Goal: Navigation & Orientation: Find specific page/section

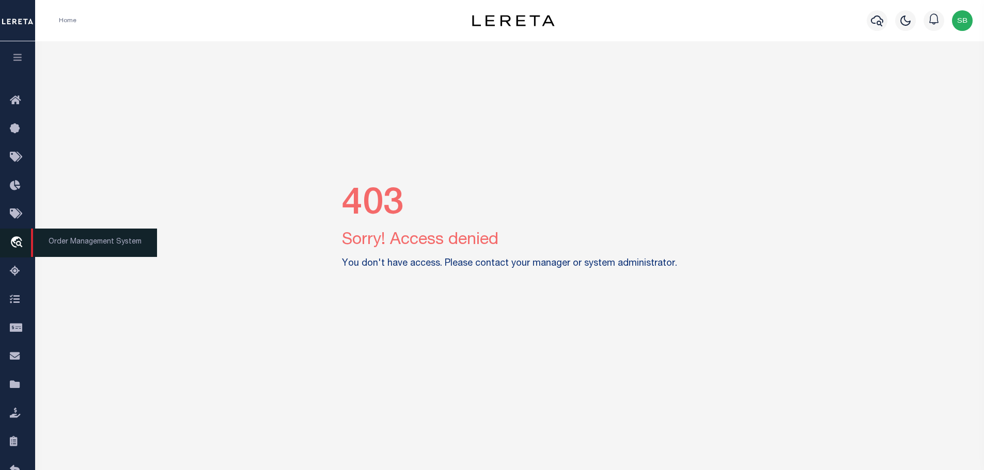
click at [18, 240] on icon "travel_explore" at bounding box center [18, 243] width 17 height 13
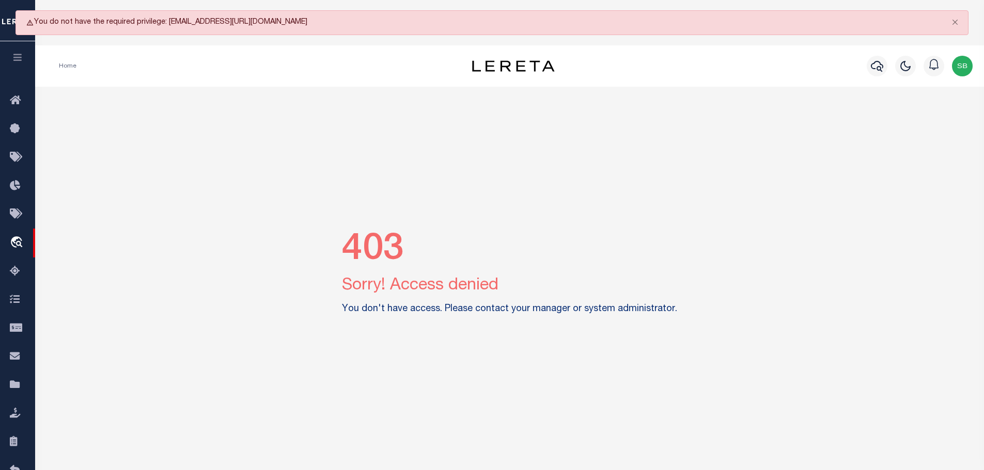
click at [961, 65] on img "button" at bounding box center [962, 66] width 21 height 21
click at [916, 113] on link "Sign out" at bounding box center [935, 119] width 82 height 17
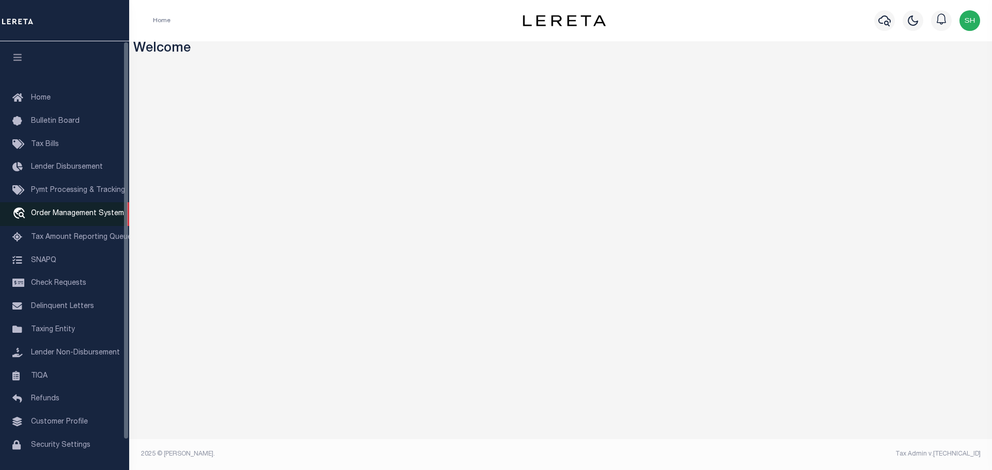
click at [37, 215] on span "Order Management System" at bounding box center [77, 213] width 93 height 7
